Goal: Information Seeking & Learning: Learn about a topic

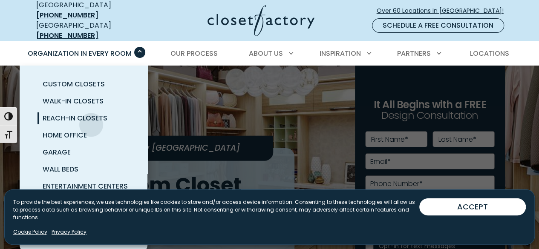
scroll to position [57, 0]
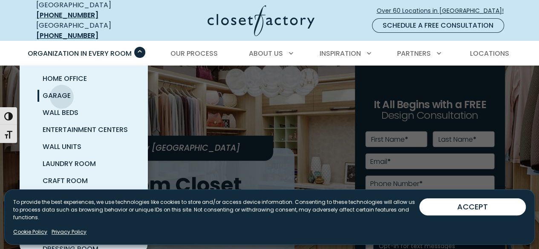
click at [61, 91] on span "Garage" at bounding box center [57, 96] width 28 height 10
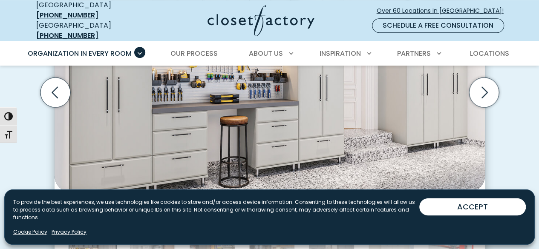
scroll to position [397, 0]
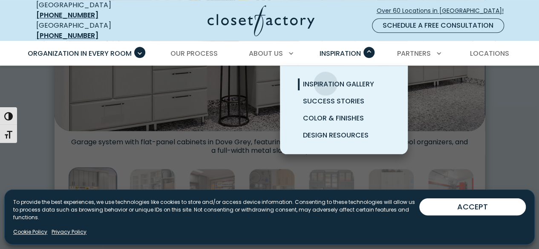
click at [325, 79] on span "Inspiration Gallery" at bounding box center [338, 84] width 71 height 10
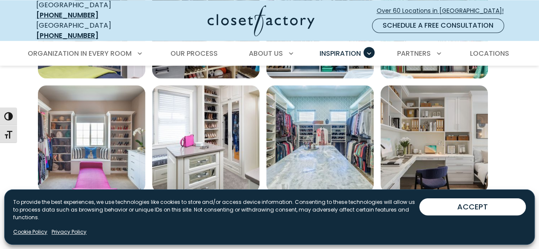
scroll to position [688, 0]
